Goal: Task Accomplishment & Management: Complete application form

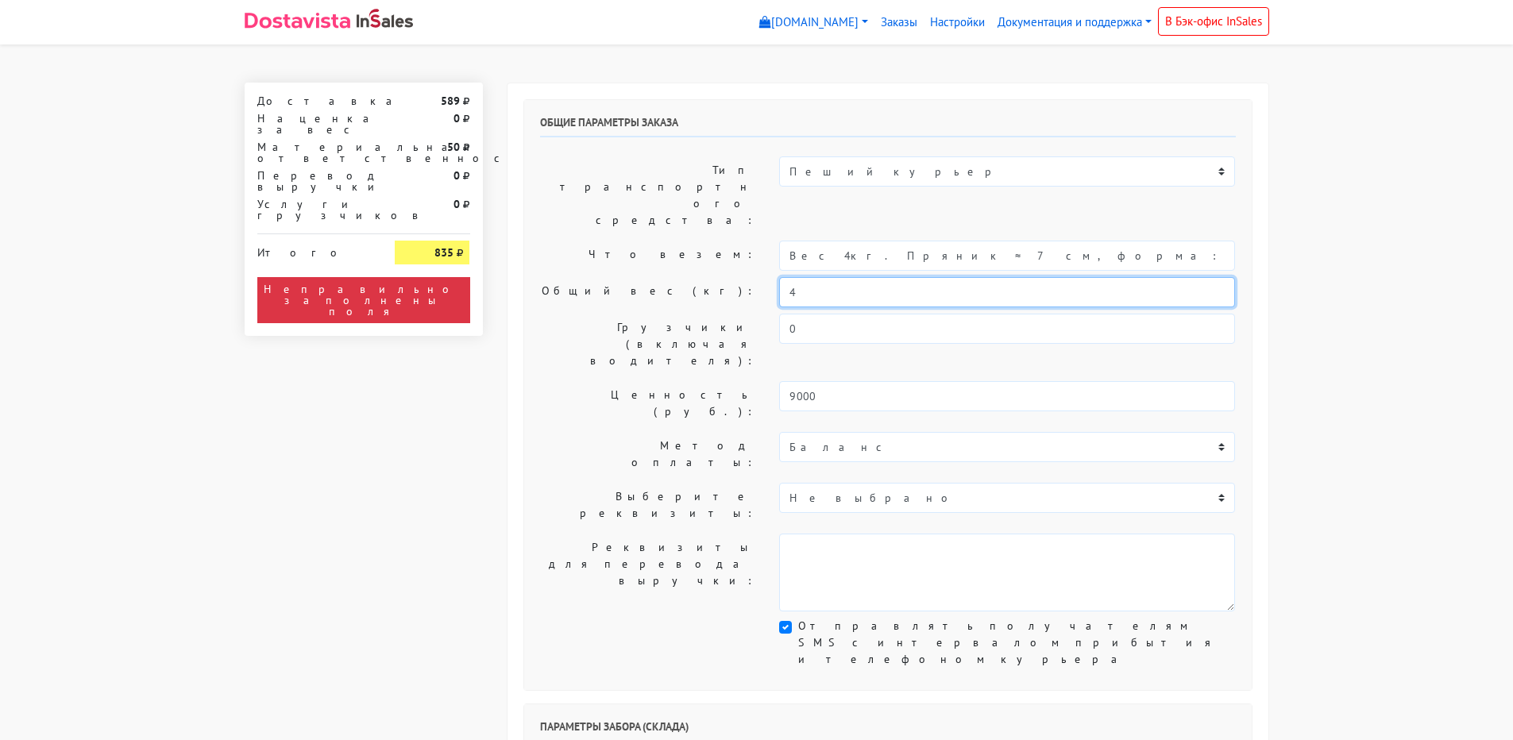
drag, startPoint x: 784, startPoint y: 245, endPoint x: 729, endPoint y: 245, distance: 55.6
click at [729, 277] on div "Общий вес (кг): 4" at bounding box center [888, 292] width 720 height 30
type input "6,5"
drag, startPoint x: 829, startPoint y: 209, endPoint x: 704, endPoint y: 218, distance: 125.9
click at [704, 241] on div "Что везем: Вес 4кг. Пряник ≈ 7 см, форма: на выбор (айсинг + печать)" at bounding box center [888, 256] width 720 height 30
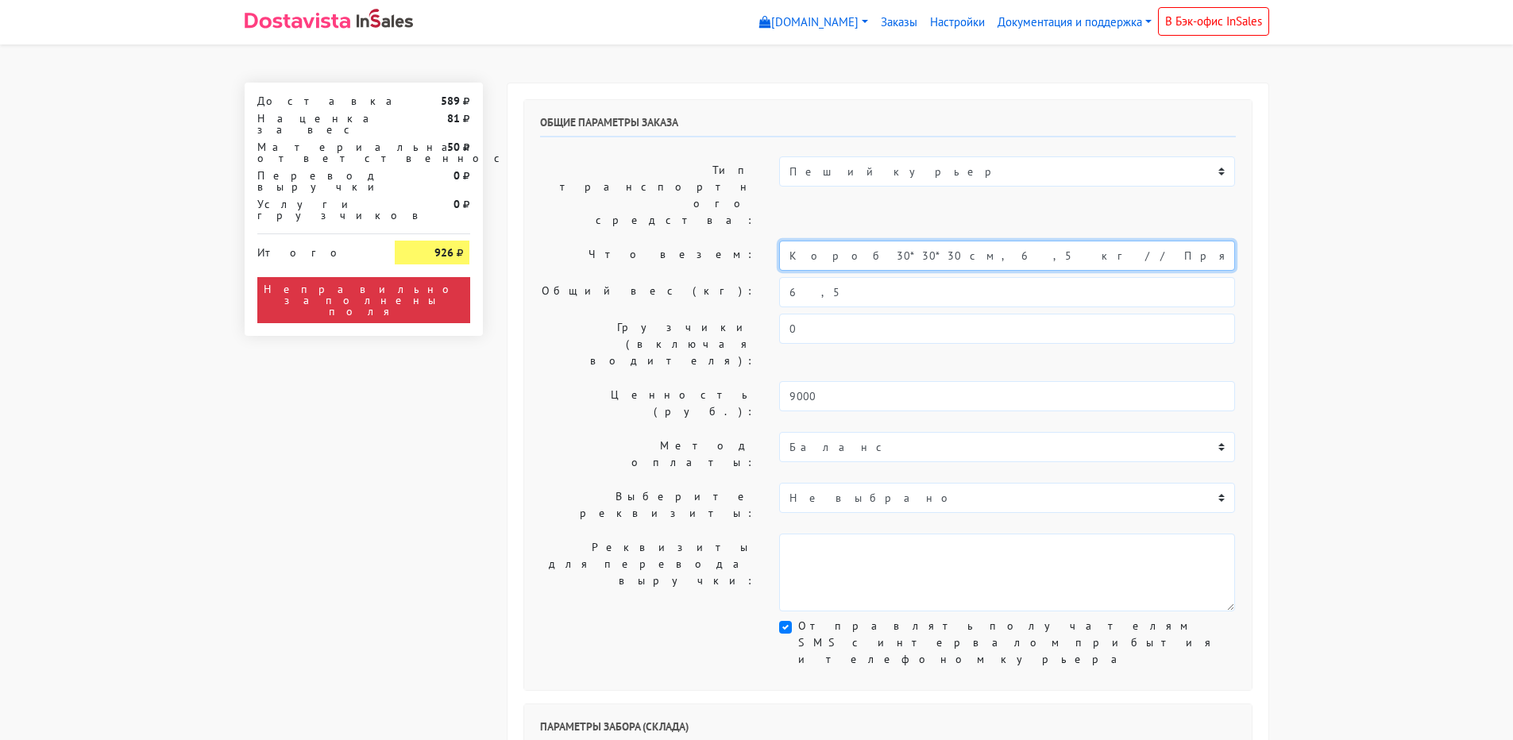
type input "Короб 30*30*30 см, 6,5 кг // Пряник ≈ 7 см, форма: на выбор (айсинг + печать)"
click at [608, 277] on label "Общий вес (кг):" at bounding box center [648, 292] width 240 height 30
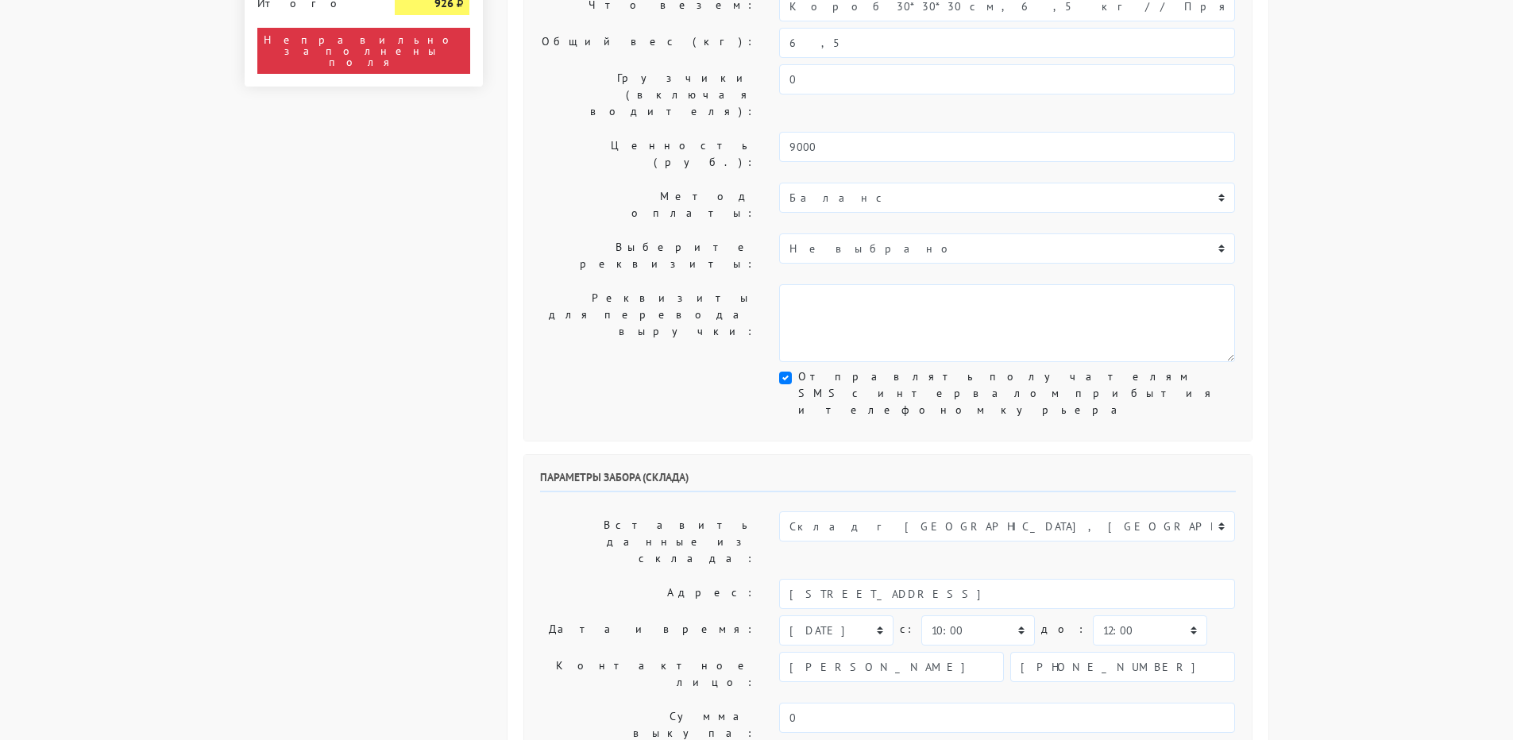
scroll to position [318, 0]
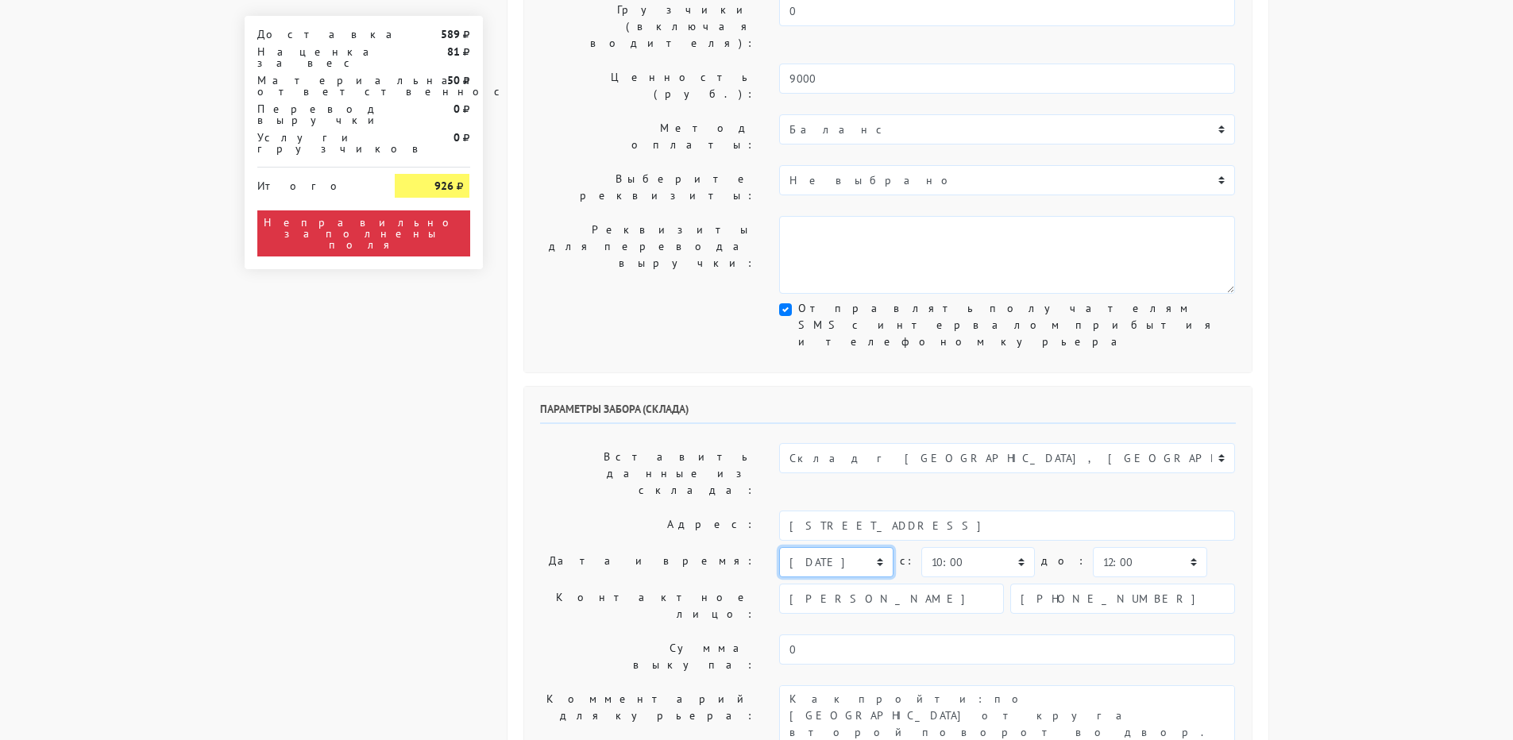
click at [798, 547] on select "[DATE] [DATE] [DATE] [DATE] [DATE] [DATE] [DATE] [DATE] [DATE]" at bounding box center [836, 562] width 114 height 30
select select "[DATE]"
click at [779, 547] on select "[DATE] [DATE] [DATE] [DATE] [DATE] [DATE] [DATE] [DATE] [DATE]" at bounding box center [836, 562] width 114 height 30
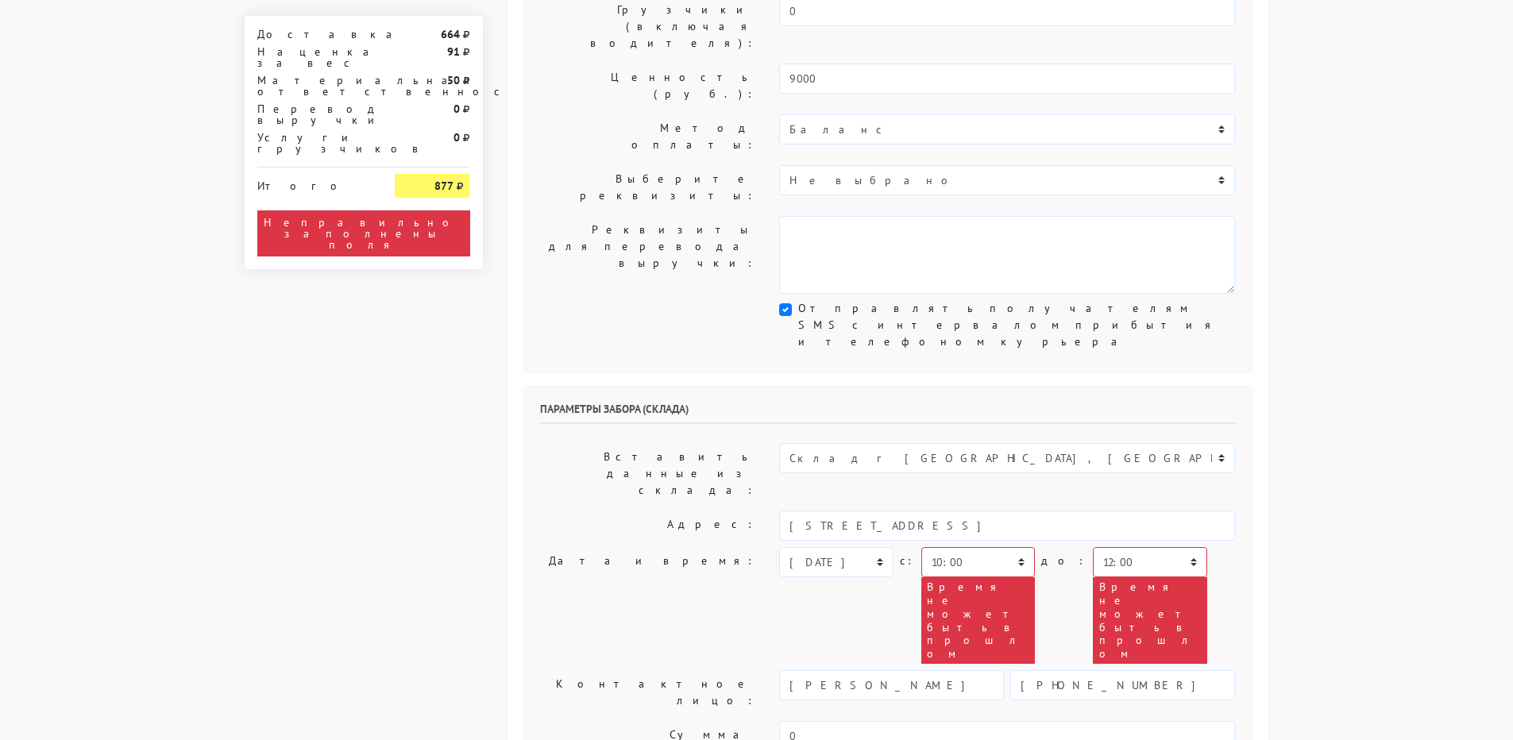
type textarea "Заказ 30713. Как пройти: по [GEOGRAPHIC_DATA] от круга второй поворот во двор. …"
click at [949, 547] on select "00:00 00:30 01:00 01:30 02:00 02:30 03:00 03:30 04:00 04:30 05:00 05:30 06:00 0…" at bounding box center [979, 562] width 114 height 30
select select "12:30"
click at [922, 547] on select "00:00 00:30 01:00 01:30 02:00 02:30 03:00 03:30 04:00 04:30 05:00 05:30 06:00 0…" at bounding box center [979, 562] width 114 height 30
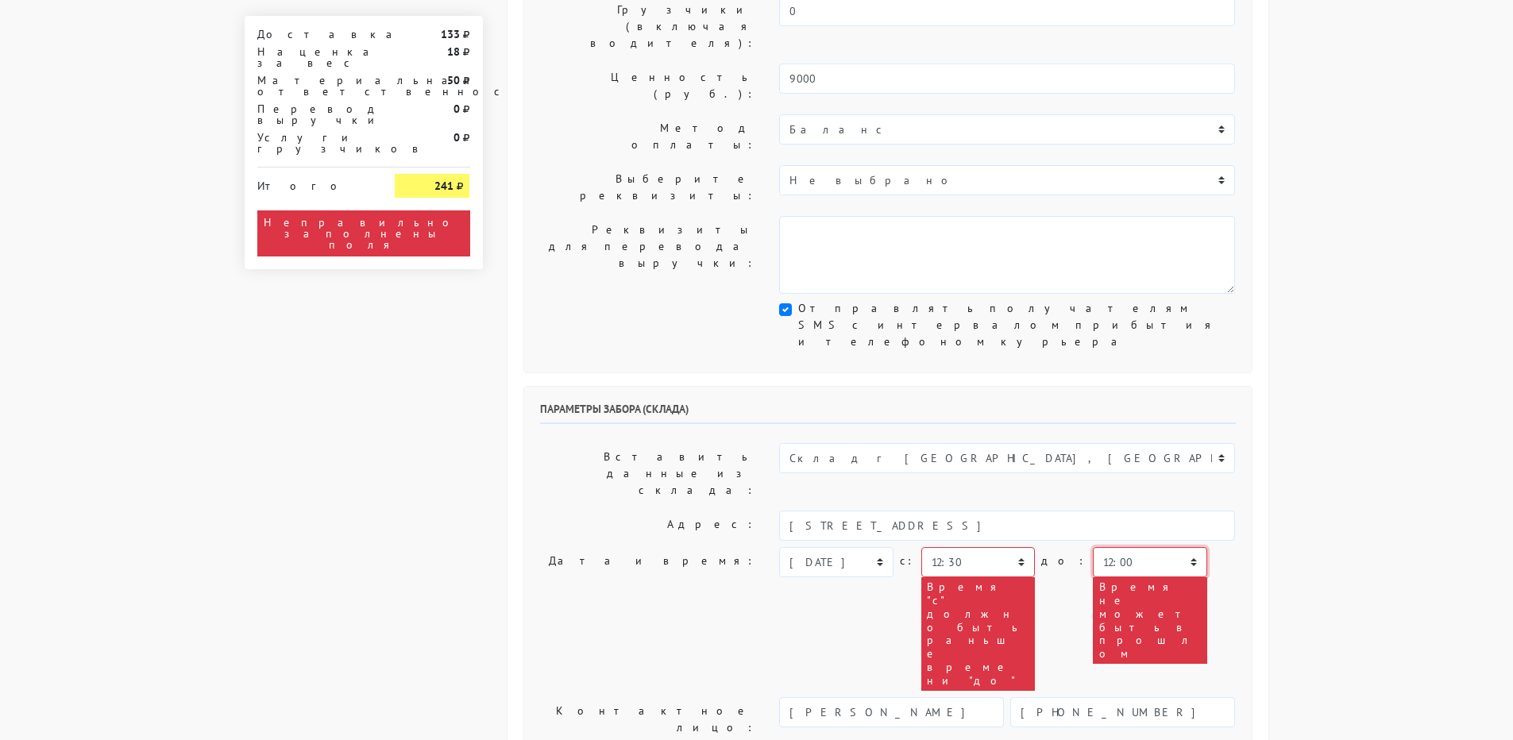
click at [1100, 547] on select "00:00 00:30 01:00 01:30 02:00 02:30 03:00 03:30 04:00 04:30 05:00 05:30 06:00 0…" at bounding box center [1150, 562] width 114 height 30
select select "14:30"
click at [1093, 547] on select "00:00 00:30 01:00 01:30 02:00 02:30 03:00 03:30 04:00 04:30 05:00 05:30 06:00 0…" at bounding box center [1150, 562] width 114 height 30
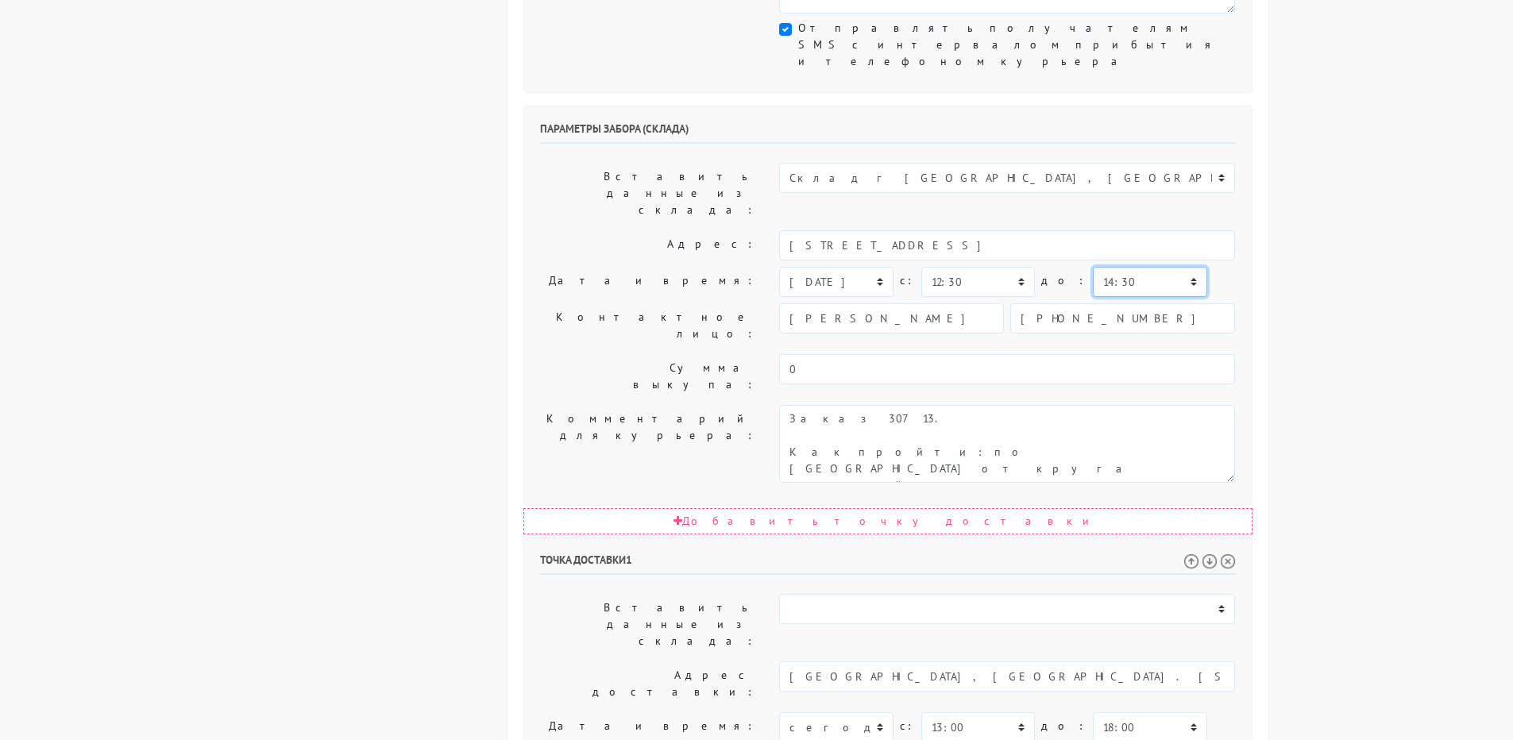
scroll to position [725, 0]
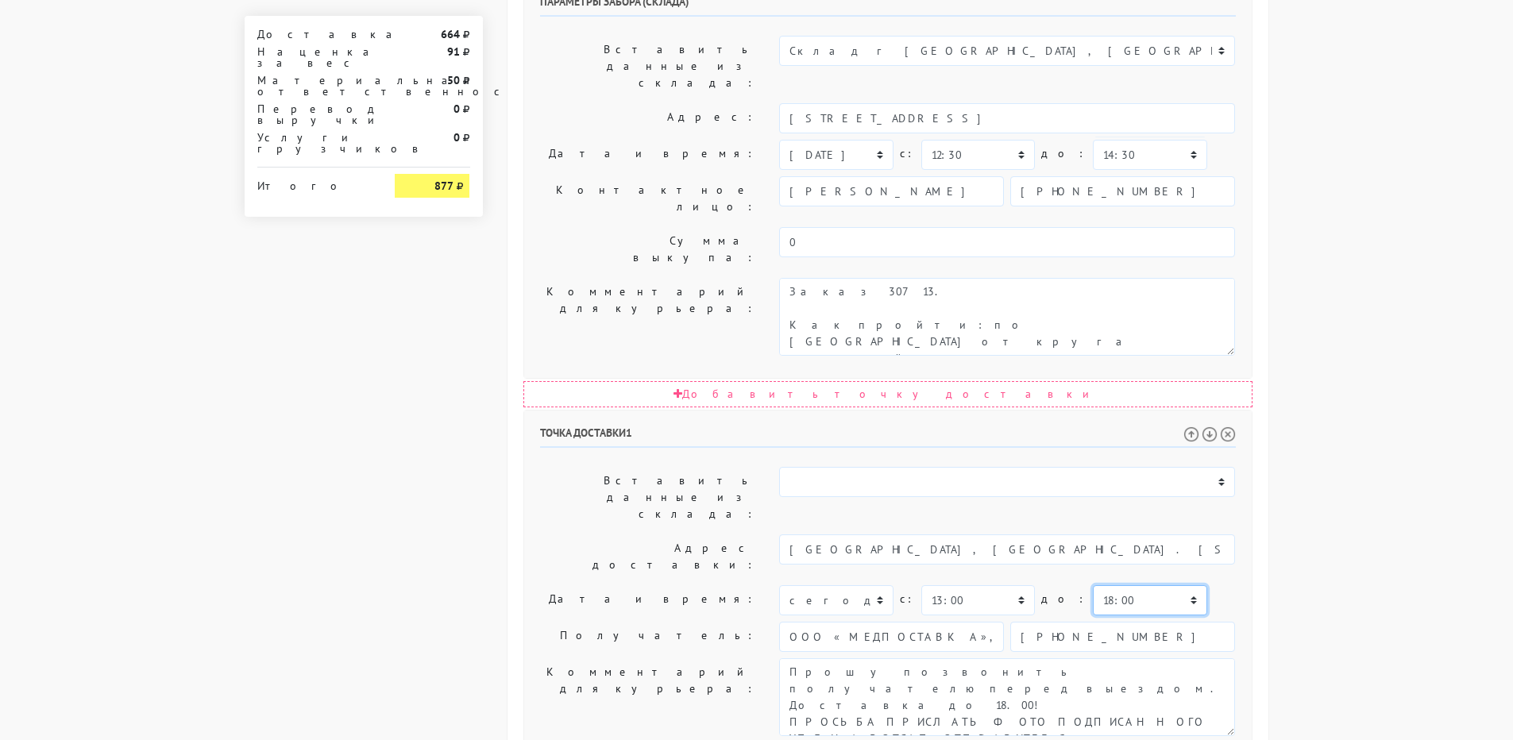
click at [1093, 586] on select "00:00 00:30 01:00 01:30 02:00 02:30 03:00 03:30 04:00 04:30 05:00 05:30 06:00 0…" at bounding box center [1150, 601] width 114 height 30
select select "17:30"
click at [1093, 586] on select "00:00 00:30 01:00 01:30 02:00 02:30 03:00 03:30 04:00 04:30 05:00 05:30 06:00 0…" at bounding box center [1150, 601] width 114 height 30
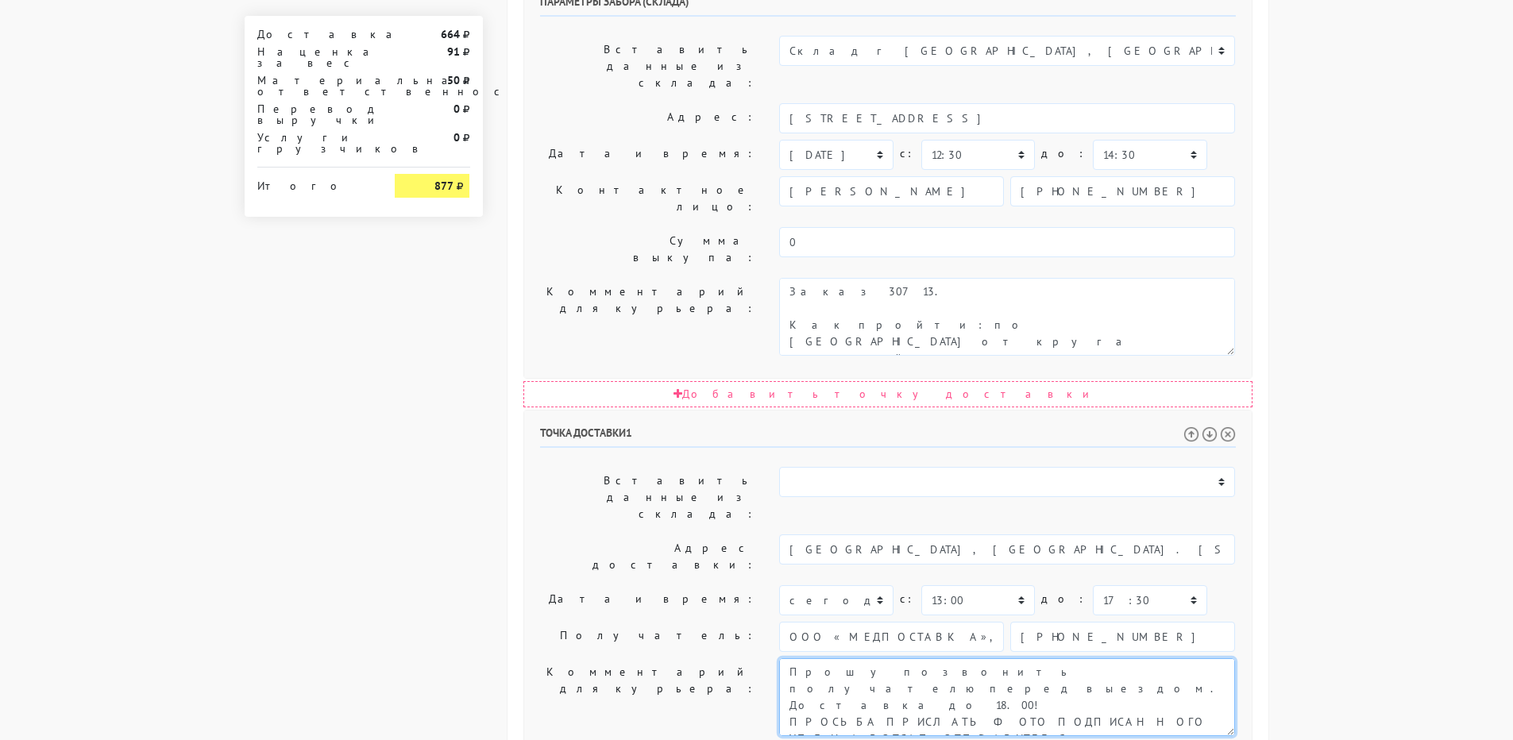
scroll to position [17, 0]
drag, startPoint x: 1111, startPoint y: 415, endPoint x: 1209, endPoint y: 600, distance: 209.3
click at [1209, 600] on div "Точка доставки 1 Вставить данные из склада: Склад г [GEOGRAPHIC_DATA], [GEOGRAP…" at bounding box center [888, 686] width 728 height 551
type textarea "Прошу позвонить получателю перед выездом. Доставка до 18.00!"
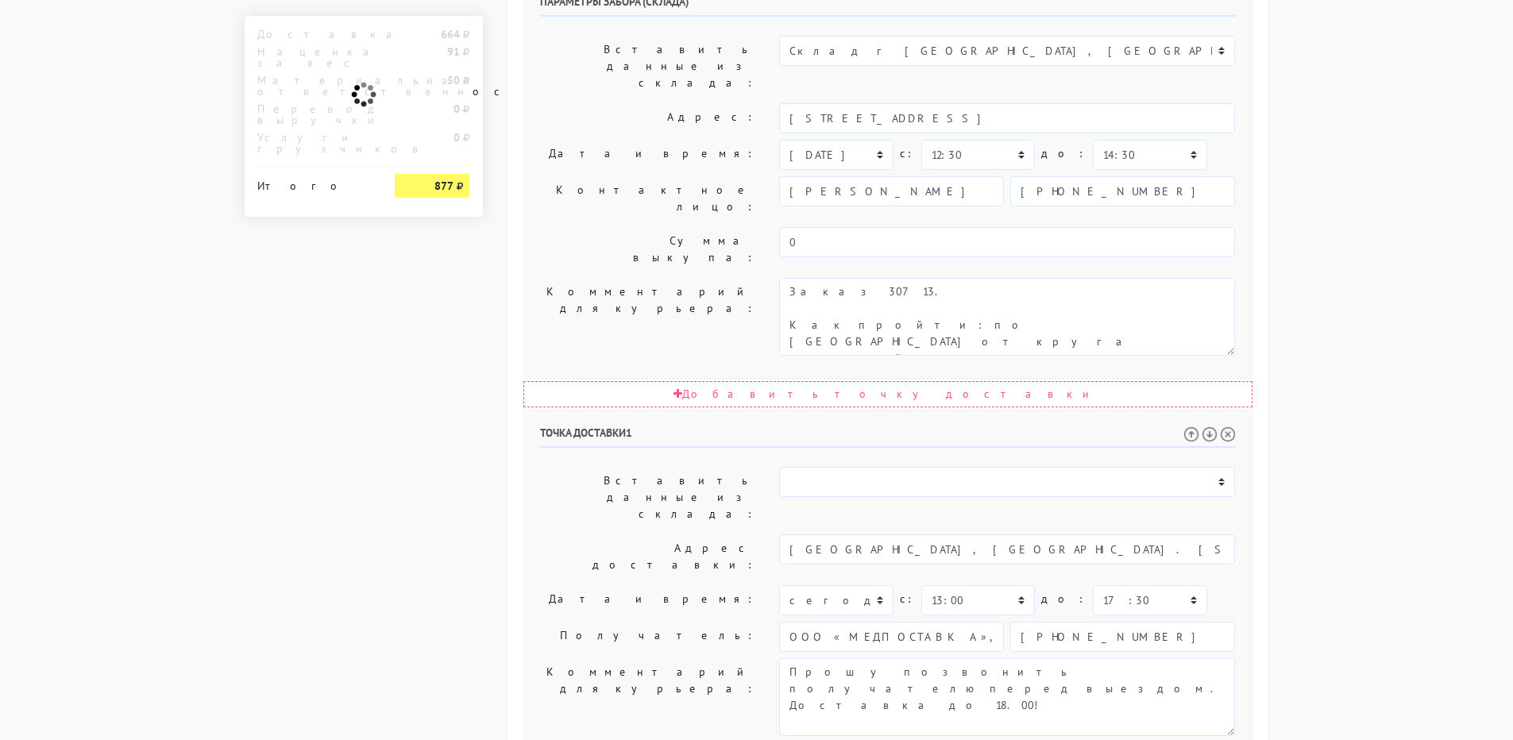
click at [601, 411] on div "Точка доставки 1 Вставить данные из склада: Склад г [GEOGRAPHIC_DATA], [GEOGRAP…" at bounding box center [888, 686] width 728 height 551
